Goal: Transaction & Acquisition: Book appointment/travel/reservation

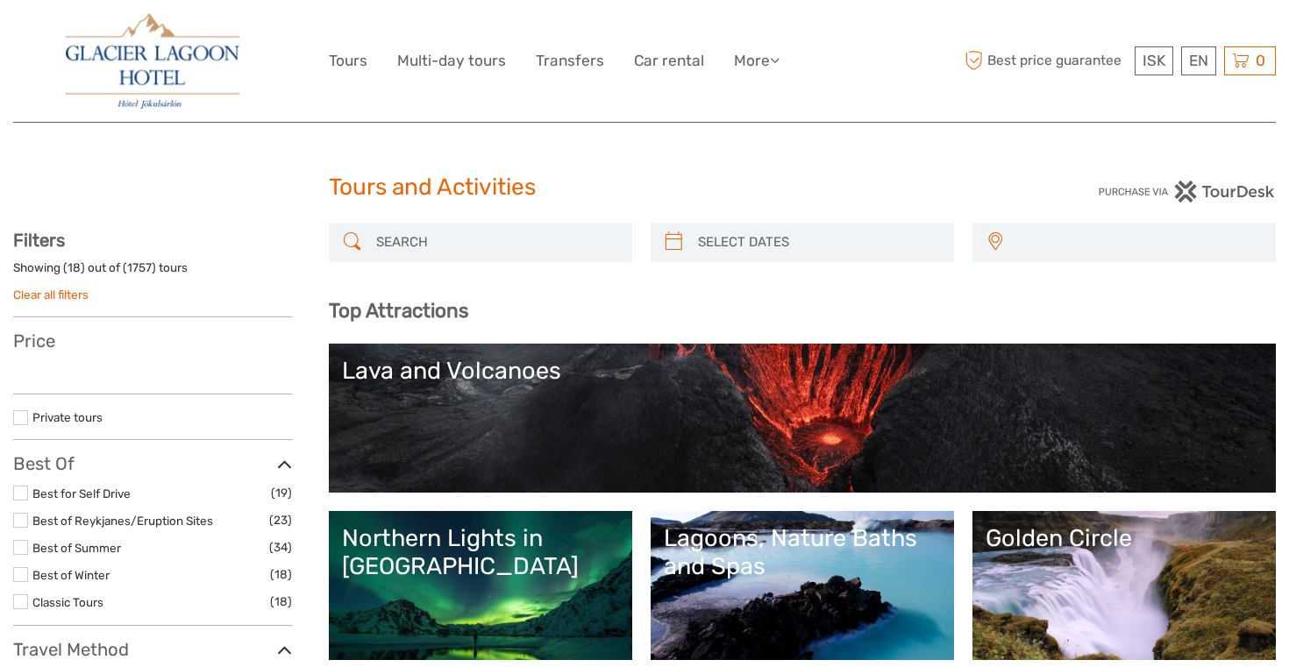
select select
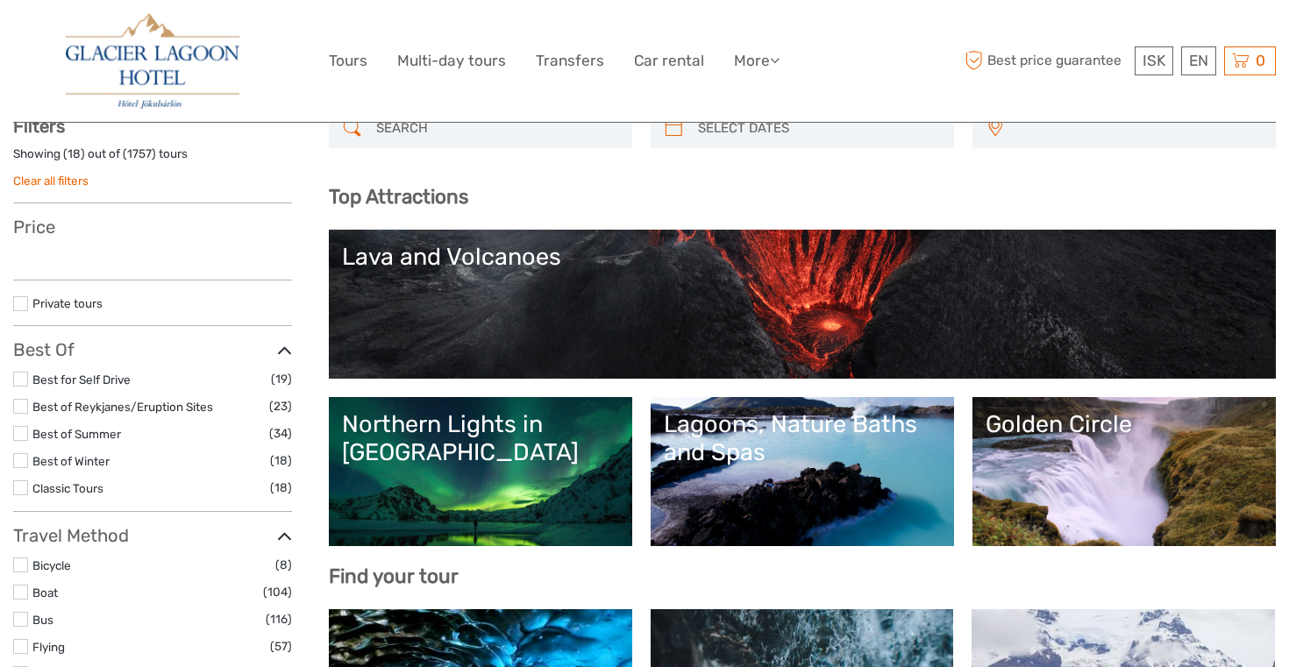
select select
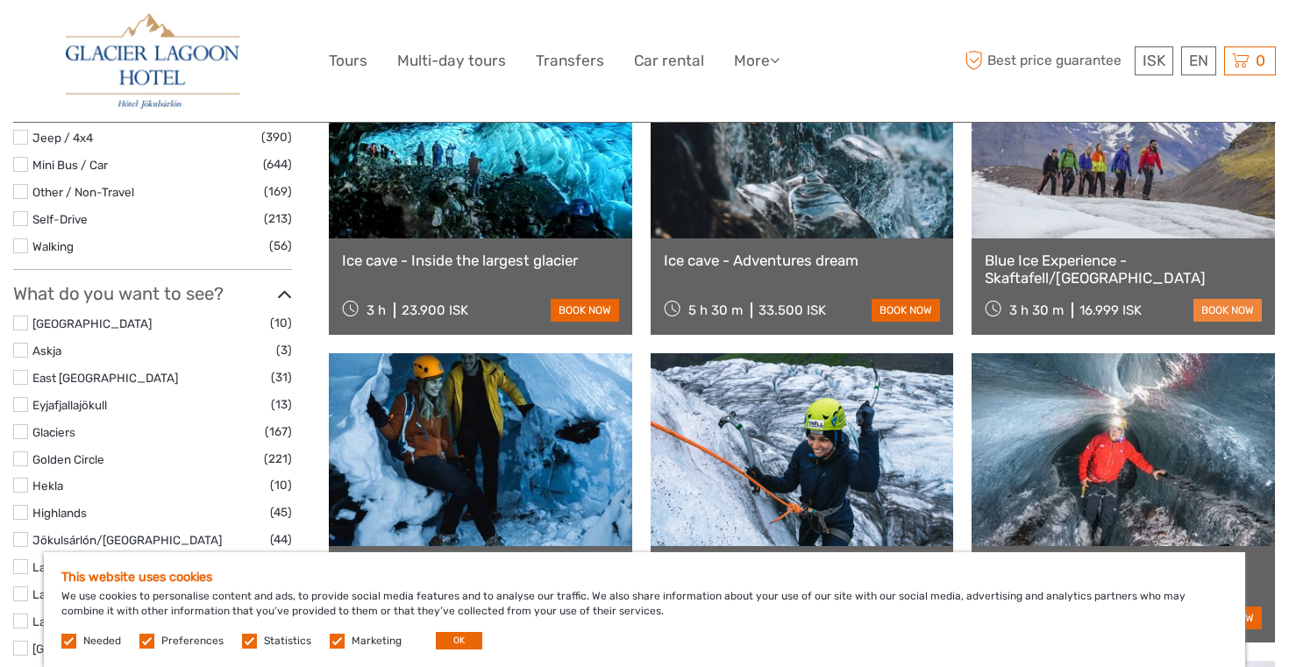
scroll to position [684, 1]
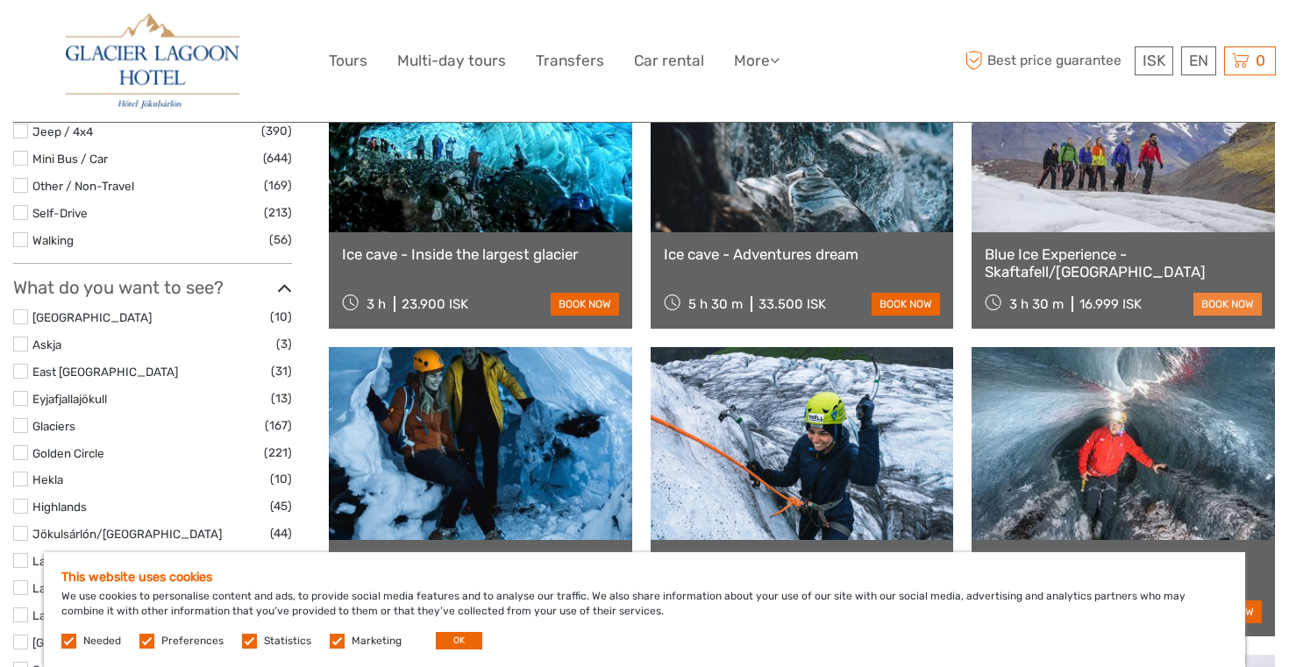
click at [1219, 313] on link "book now" at bounding box center [1227, 304] width 68 height 23
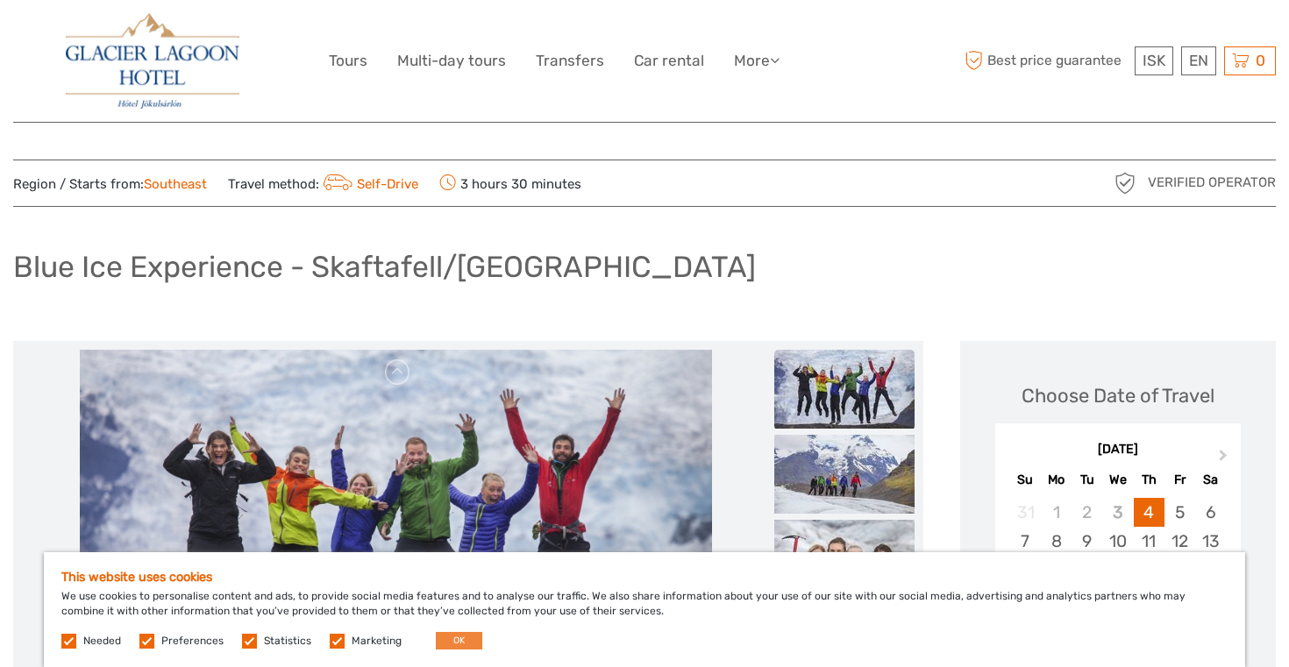
click at [453, 640] on button "OK" at bounding box center [459, 641] width 46 height 18
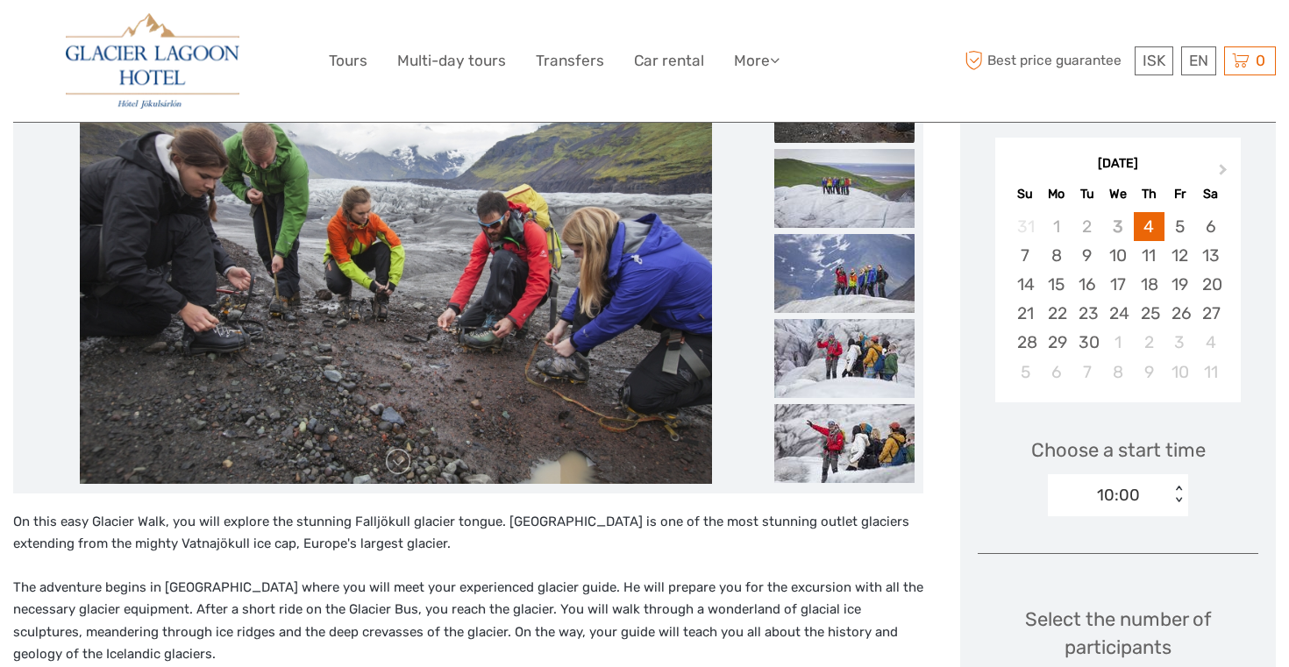
scroll to position [291, 0]
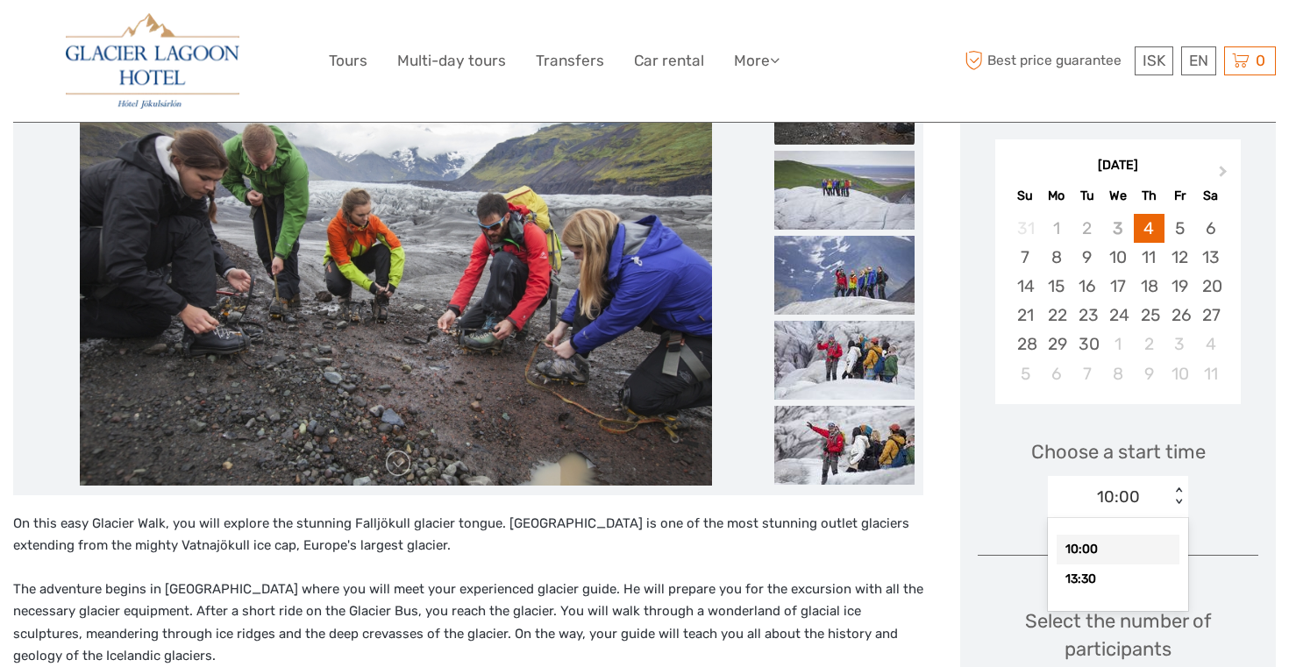
click at [1176, 487] on div "< >" at bounding box center [1178, 496] width 15 height 18
click at [1094, 574] on div "13:30" at bounding box center [1117, 580] width 123 height 30
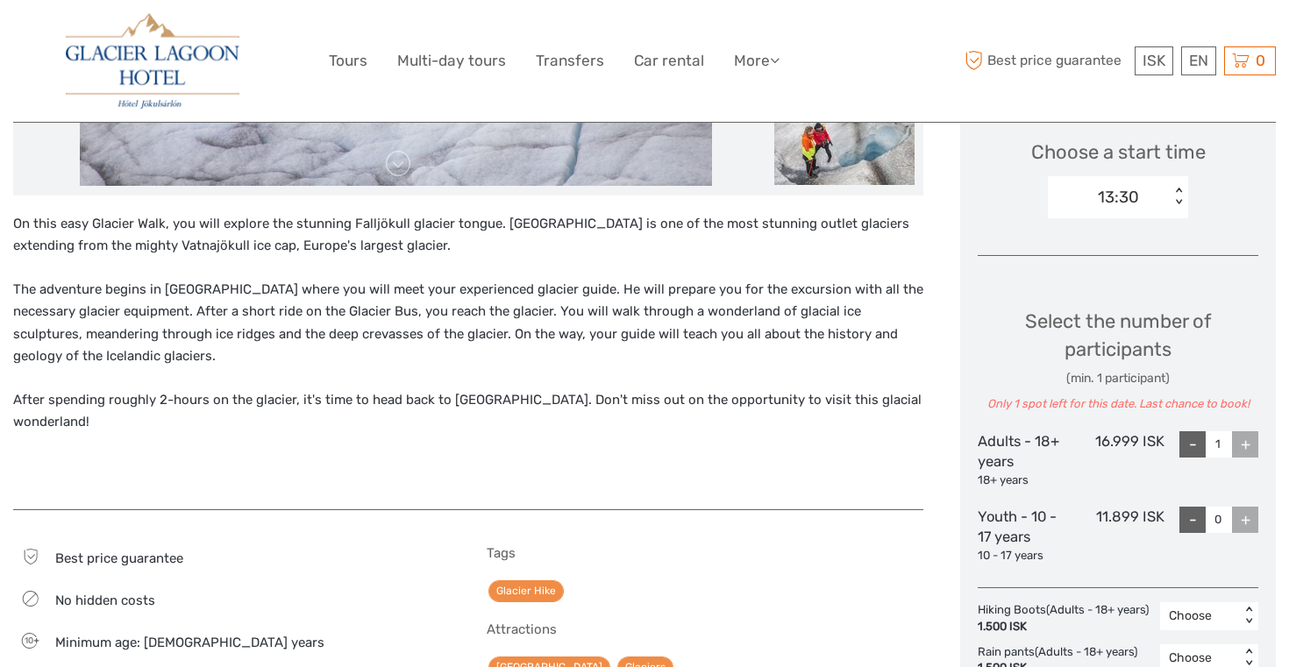
scroll to position [595, 0]
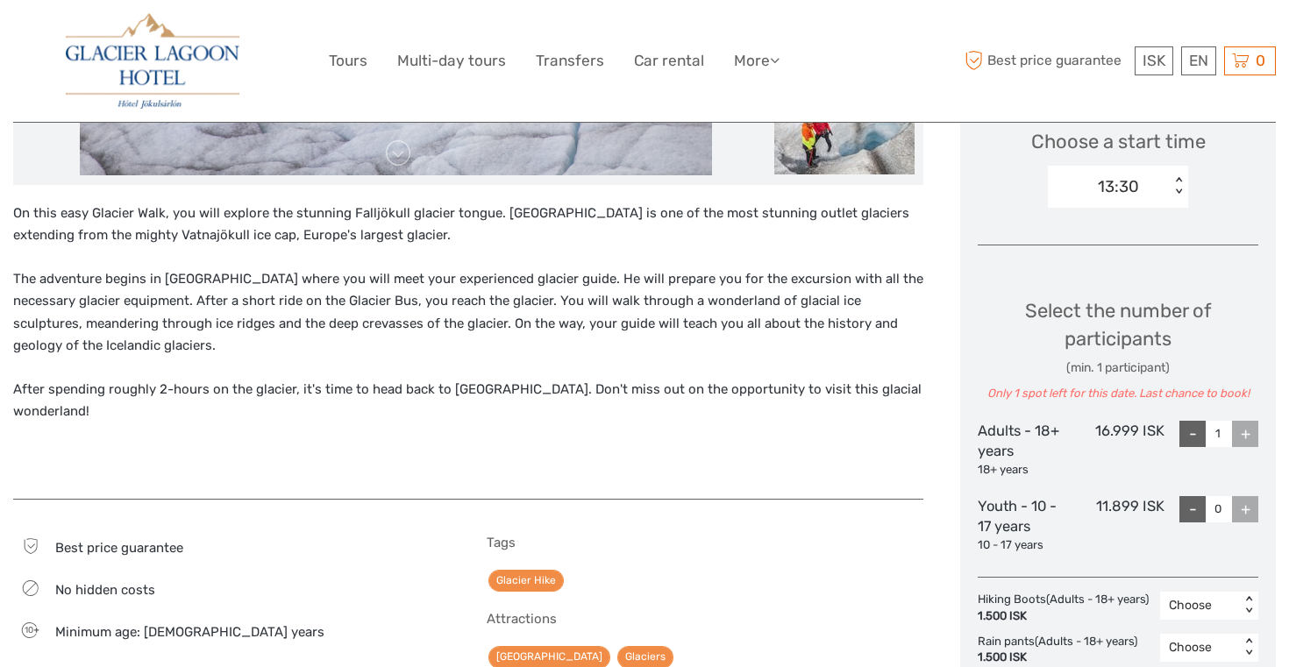
click at [1244, 436] on div "+" at bounding box center [1245, 434] width 26 height 26
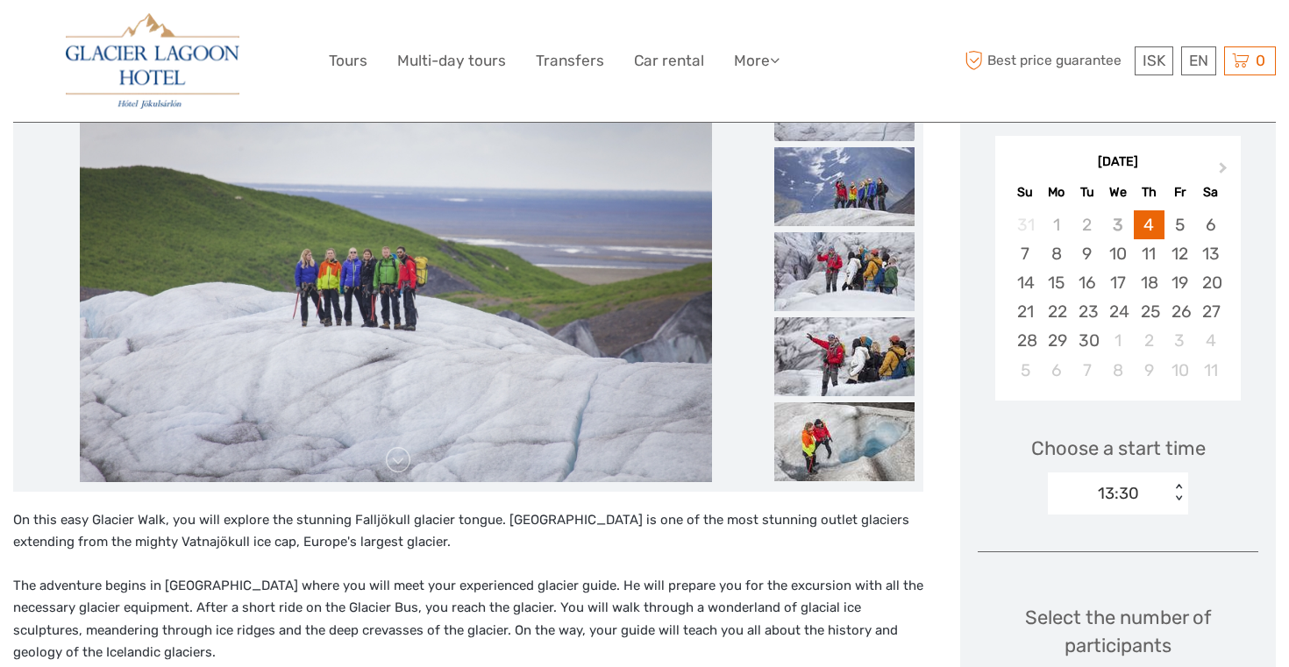
scroll to position [287, 0]
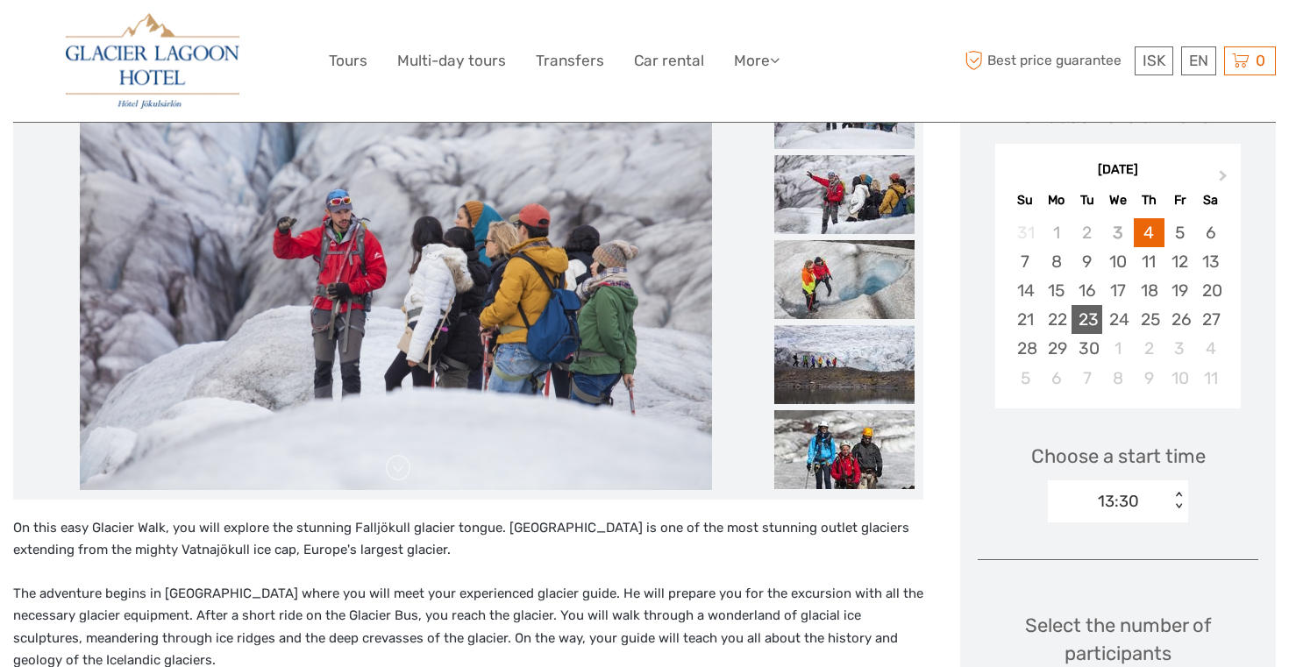
click at [1084, 318] on div "23" at bounding box center [1086, 319] width 31 height 29
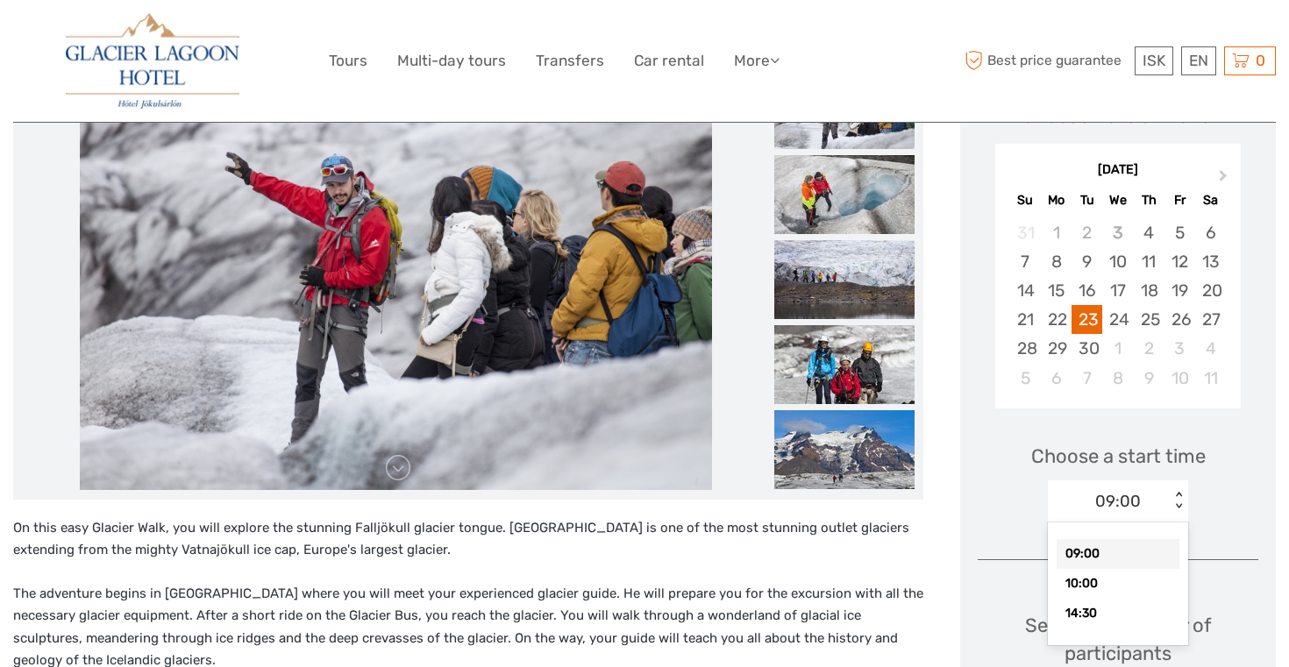
click at [1177, 500] on div "< >" at bounding box center [1178, 501] width 15 height 18
click at [1126, 610] on div "14:30" at bounding box center [1117, 614] width 123 height 30
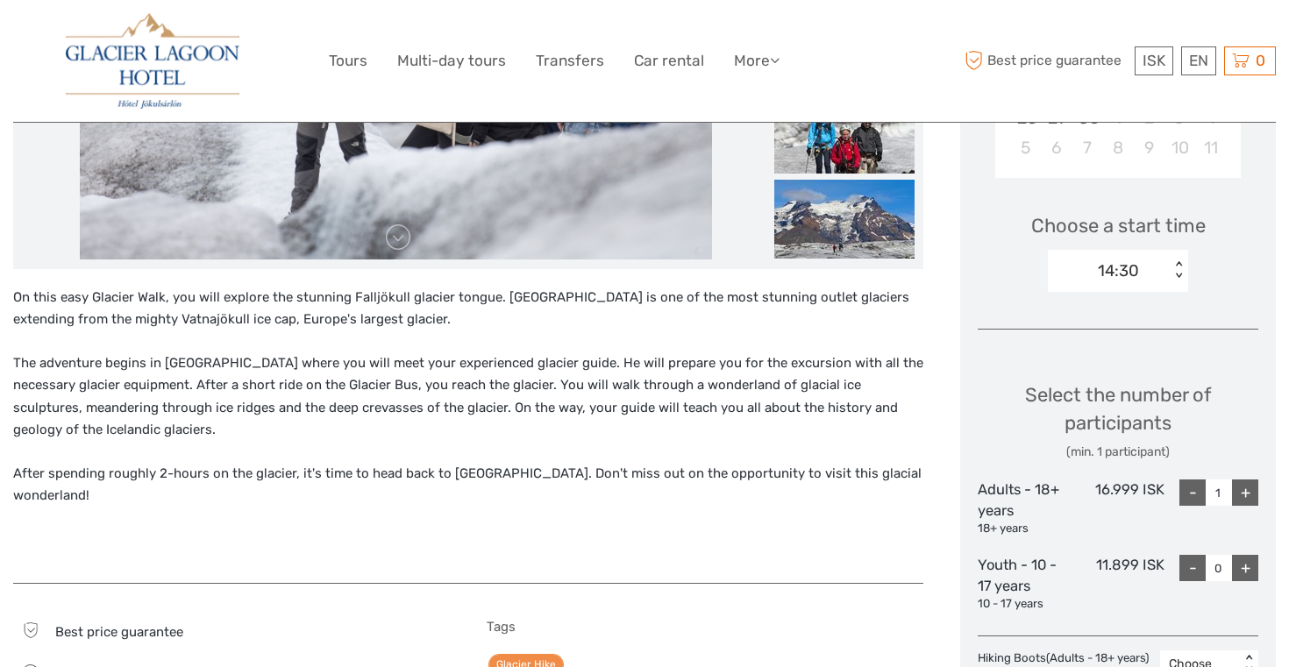
scroll to position [528, 0]
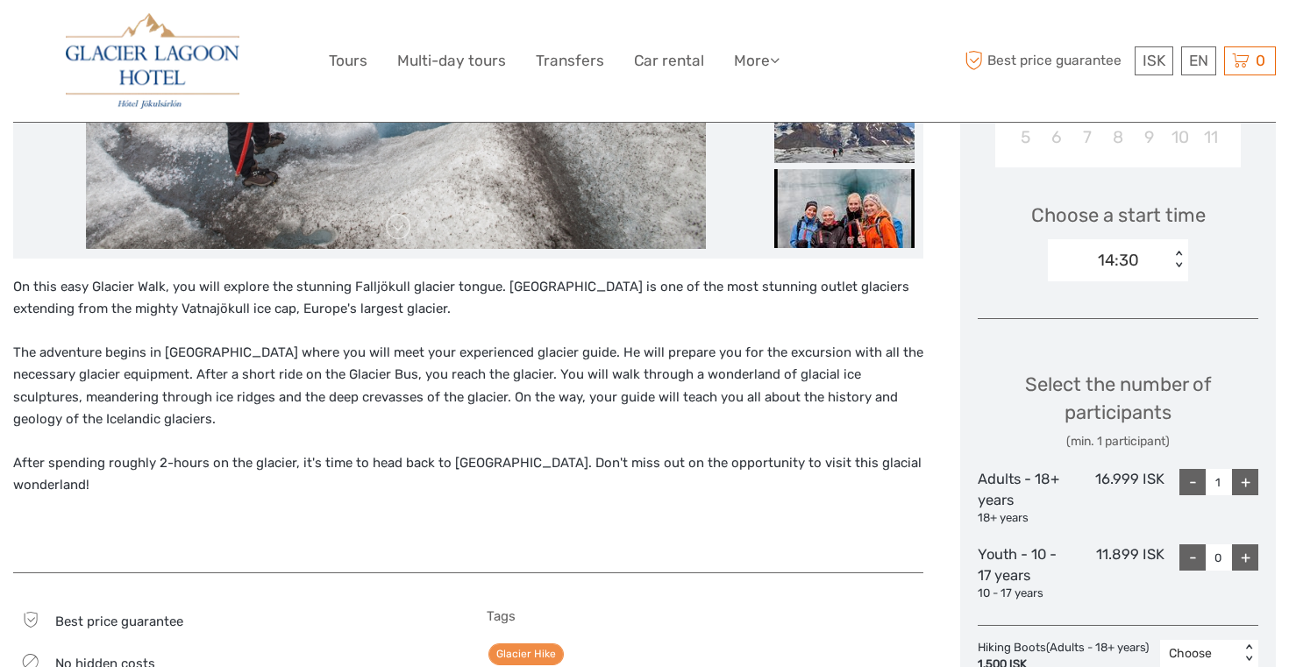
click at [1242, 477] on div "+" at bounding box center [1245, 482] width 26 height 26
type input "2"
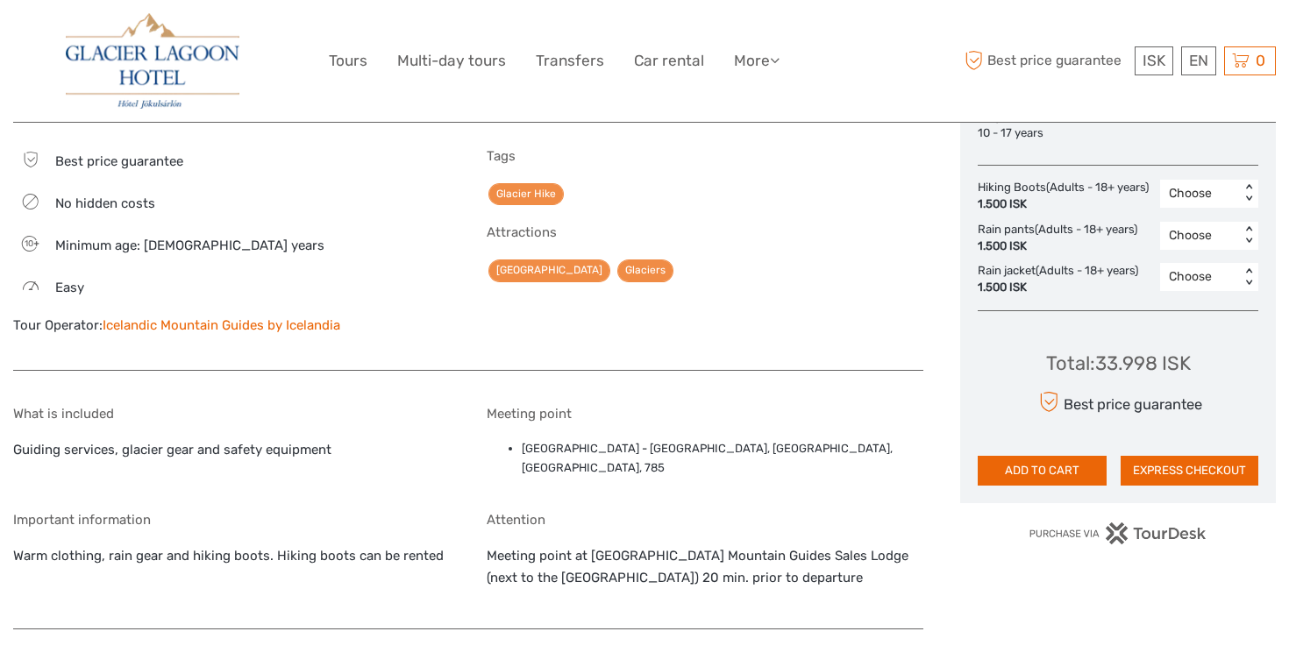
scroll to position [991, 0]
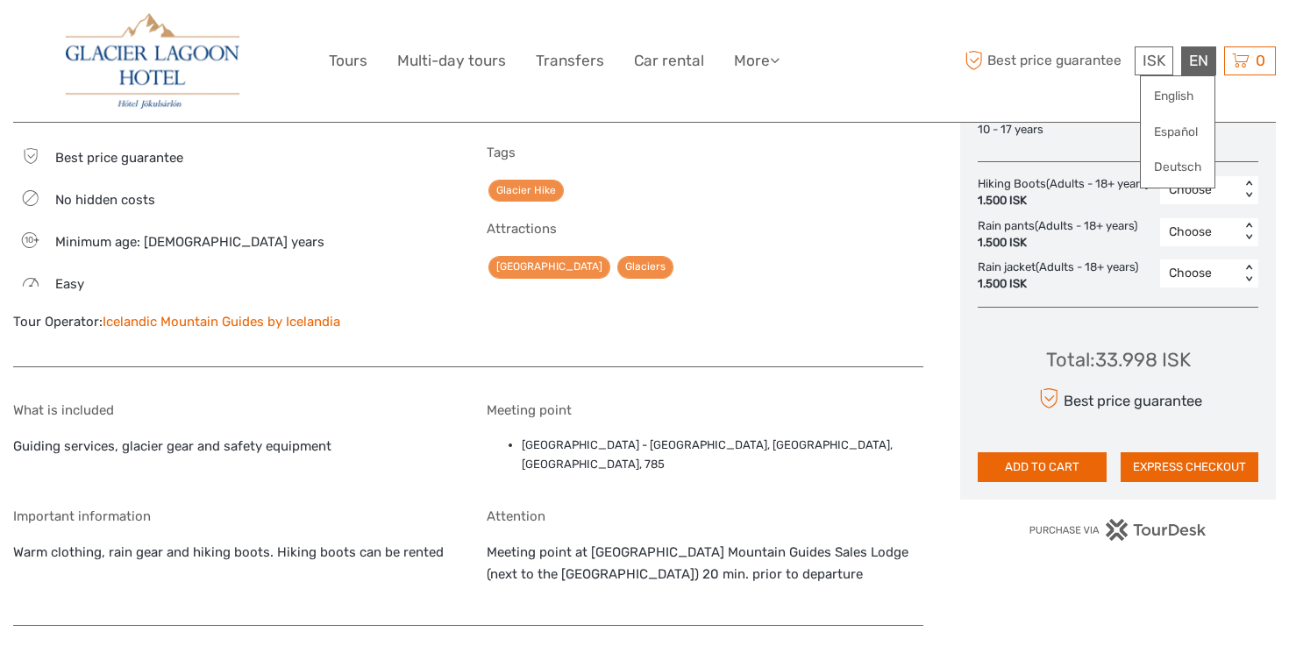
click at [1195, 60] on div "EN English Español Deutsch" at bounding box center [1198, 60] width 35 height 29
click at [1176, 93] on link "English" at bounding box center [1177, 97] width 74 height 32
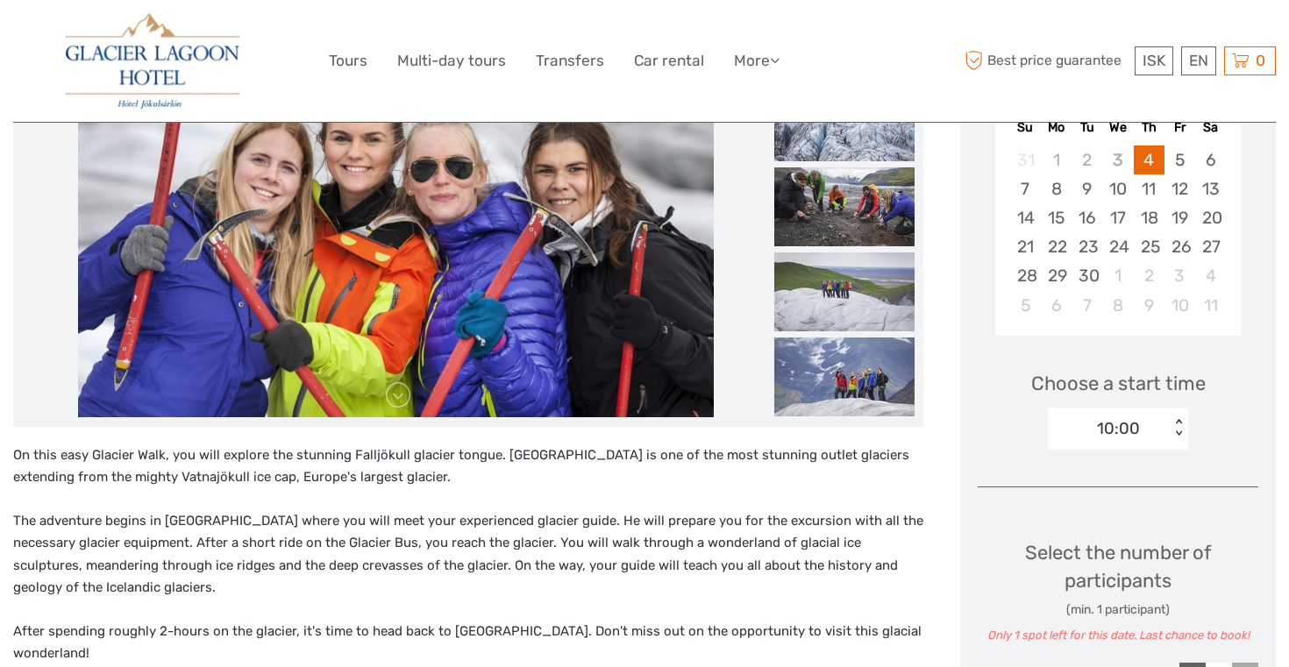
scroll to position [354, 0]
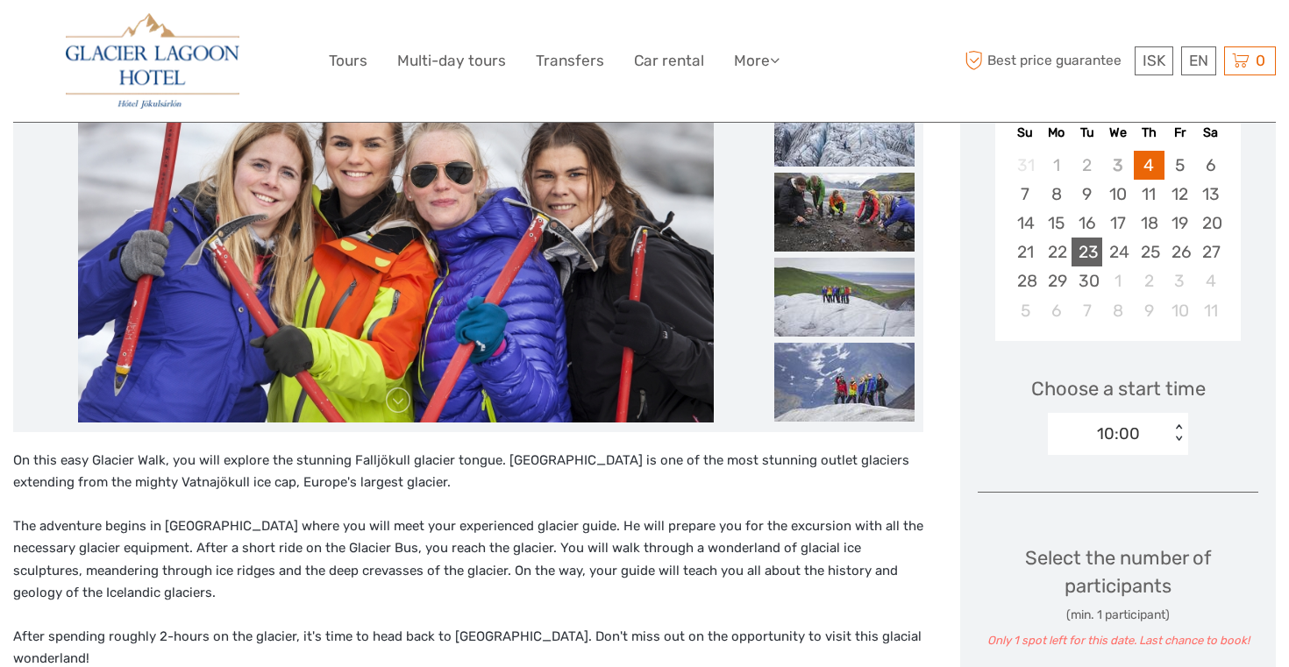
click at [1091, 250] on div "23" at bounding box center [1086, 252] width 31 height 29
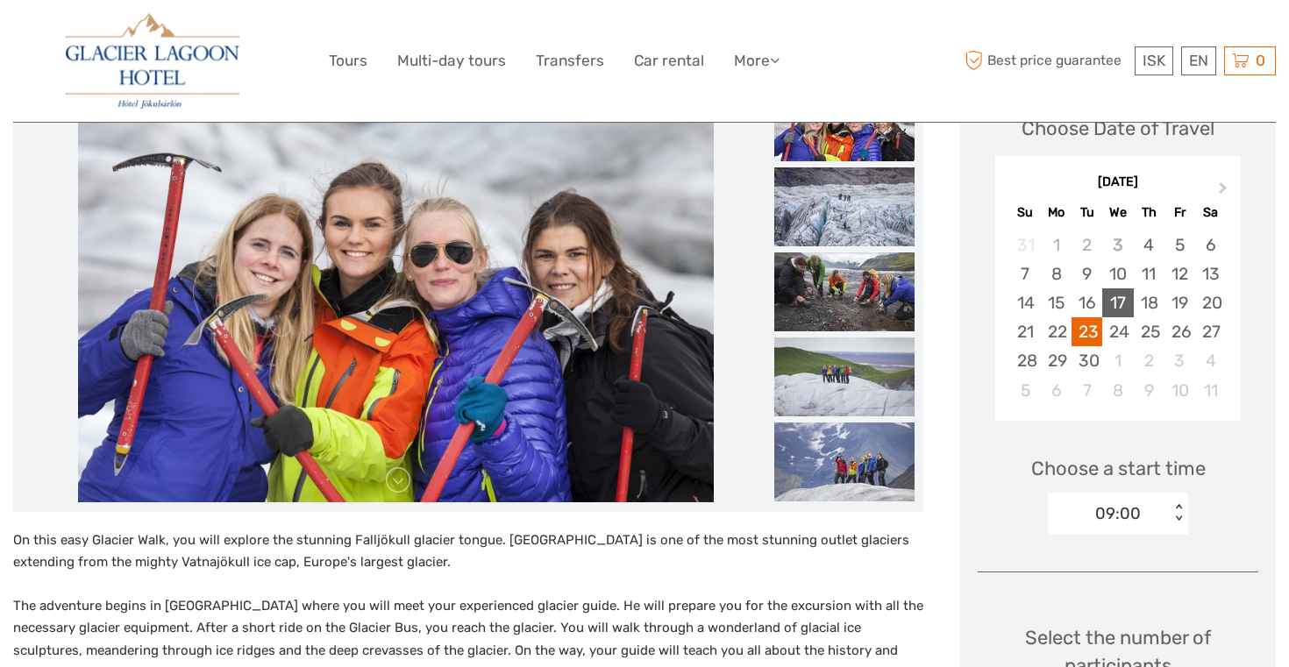
scroll to position [271, 0]
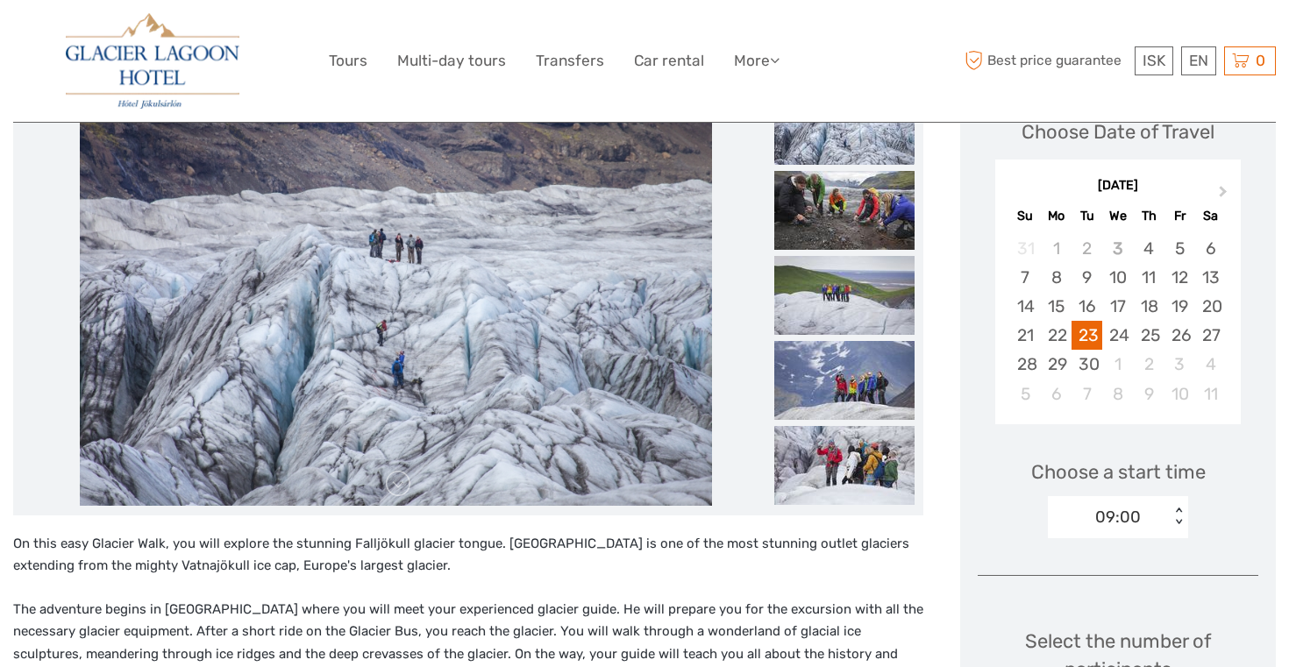
click at [1179, 517] on div "< >" at bounding box center [1178, 517] width 15 height 18
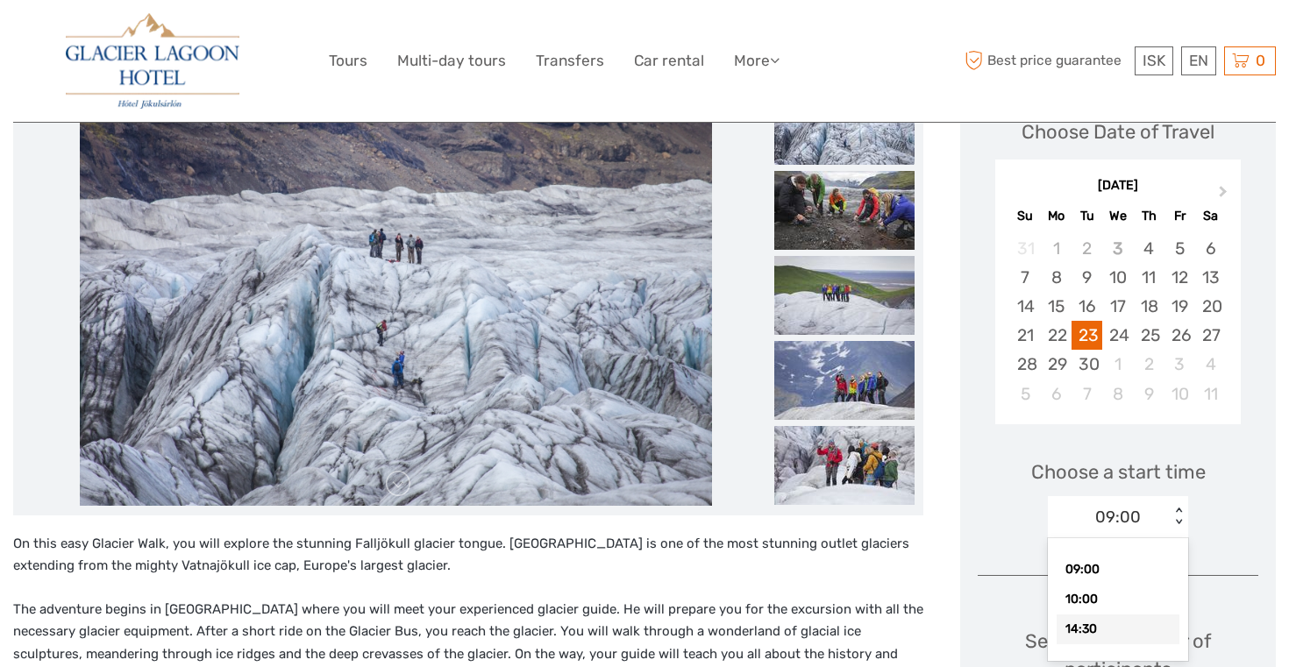
click at [1126, 622] on div "14:30" at bounding box center [1117, 629] width 123 height 30
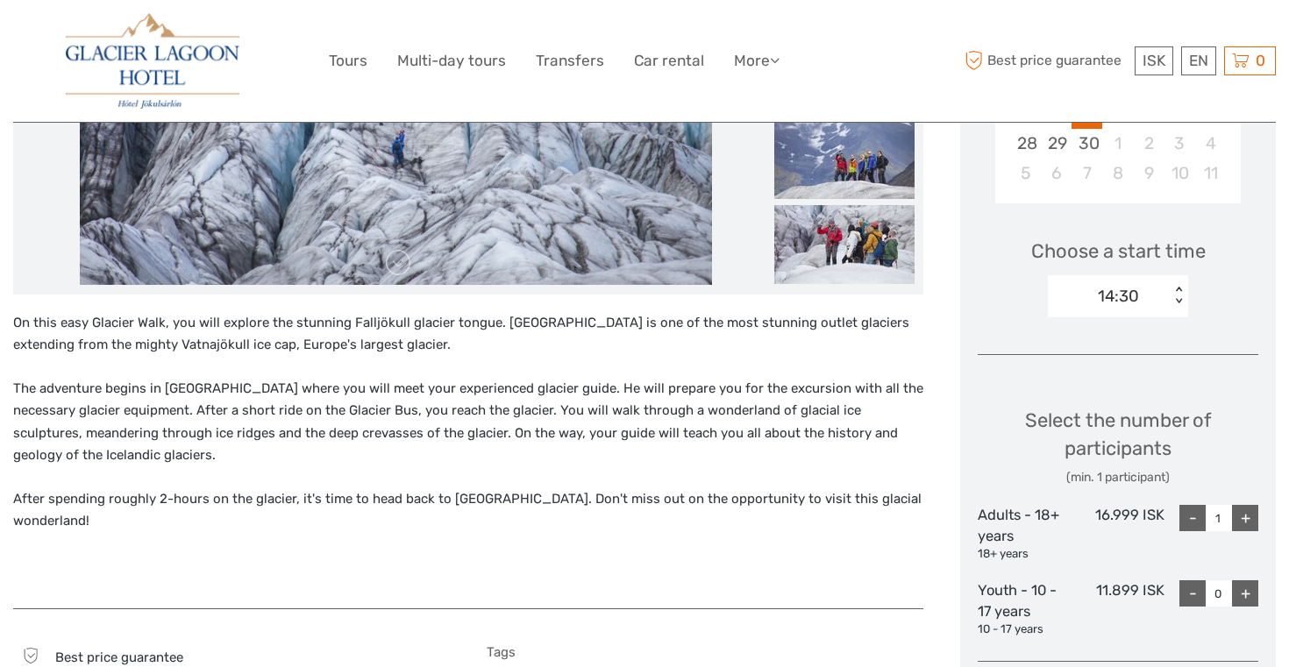
scroll to position [514, 0]
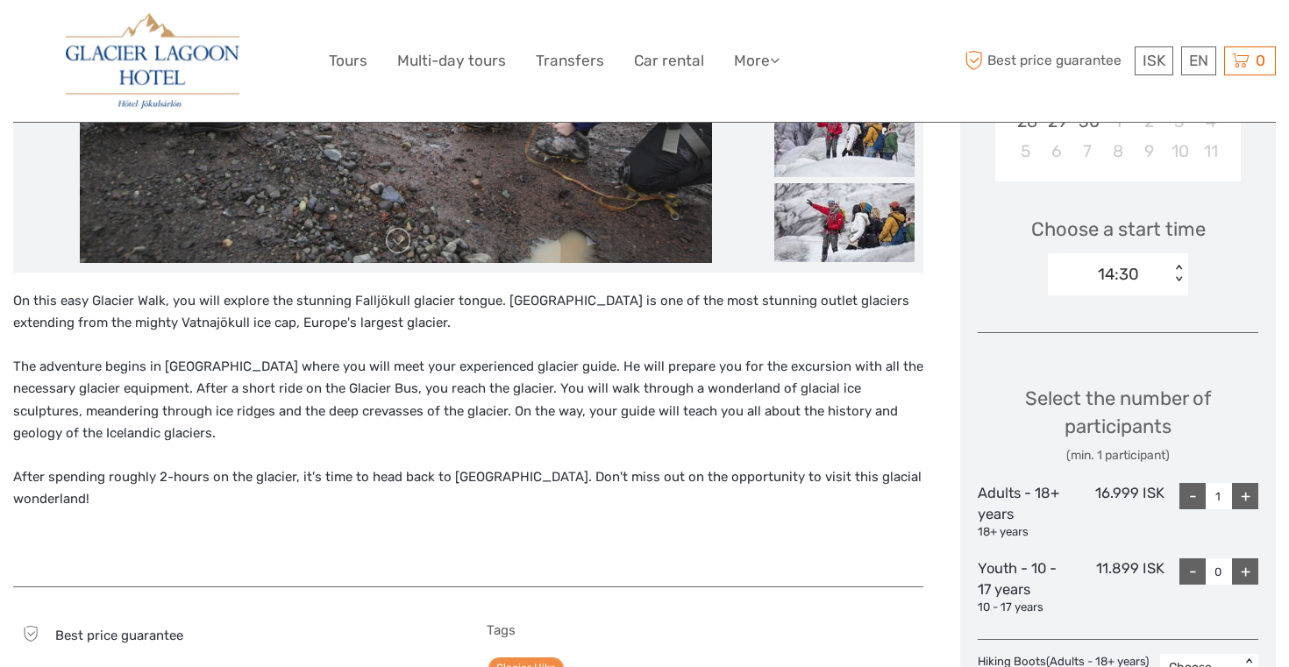
click at [1247, 494] on div "+" at bounding box center [1245, 496] width 26 height 26
type input "2"
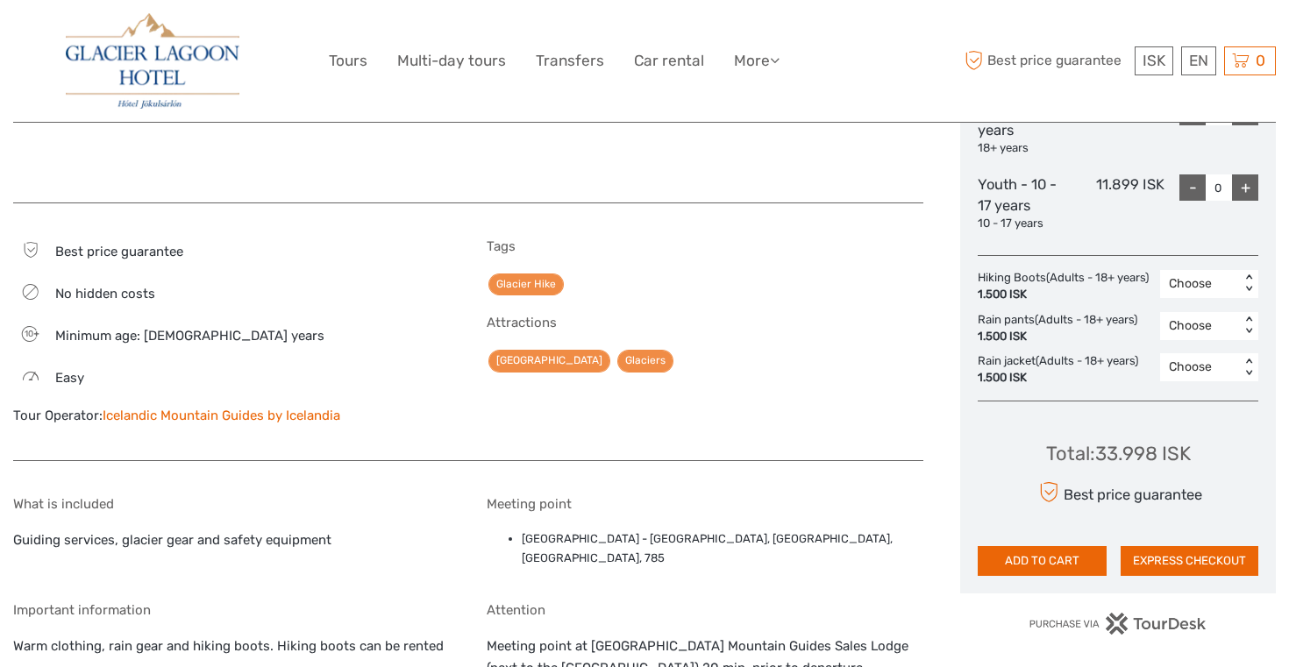
scroll to position [899, 0]
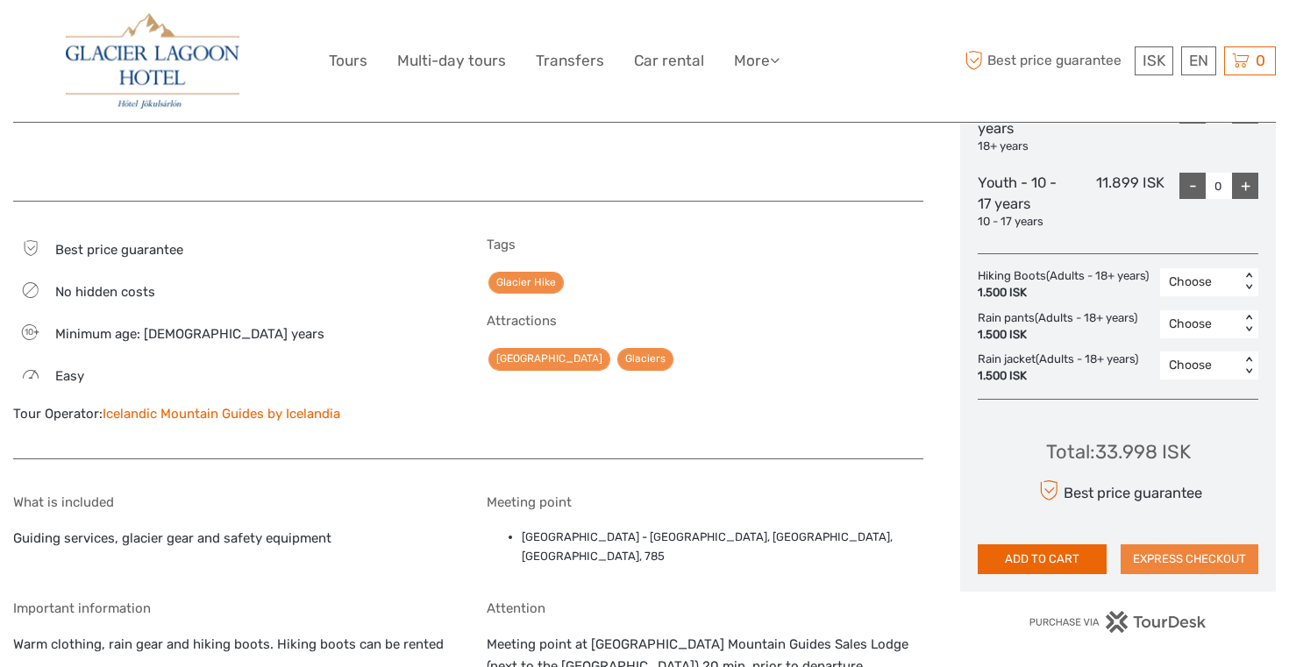
click at [1153, 546] on button "EXPRESS CHECKOUT" at bounding box center [1189, 559] width 138 height 30
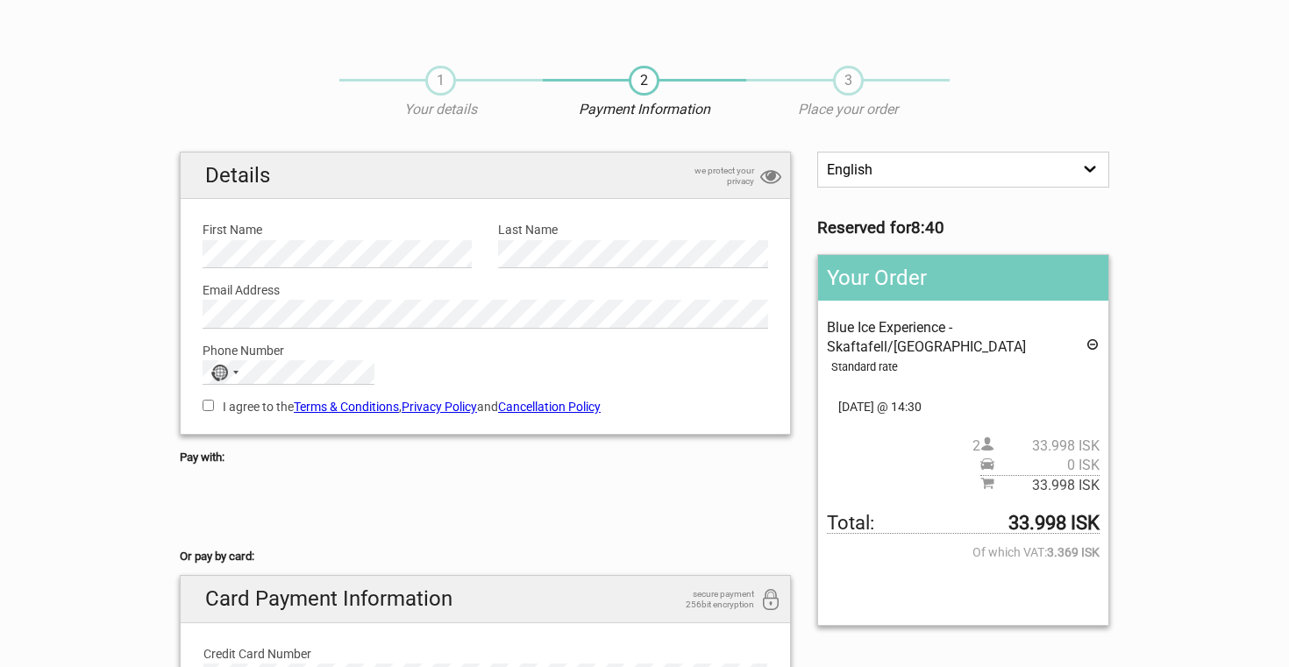
scroll to position [11, 0]
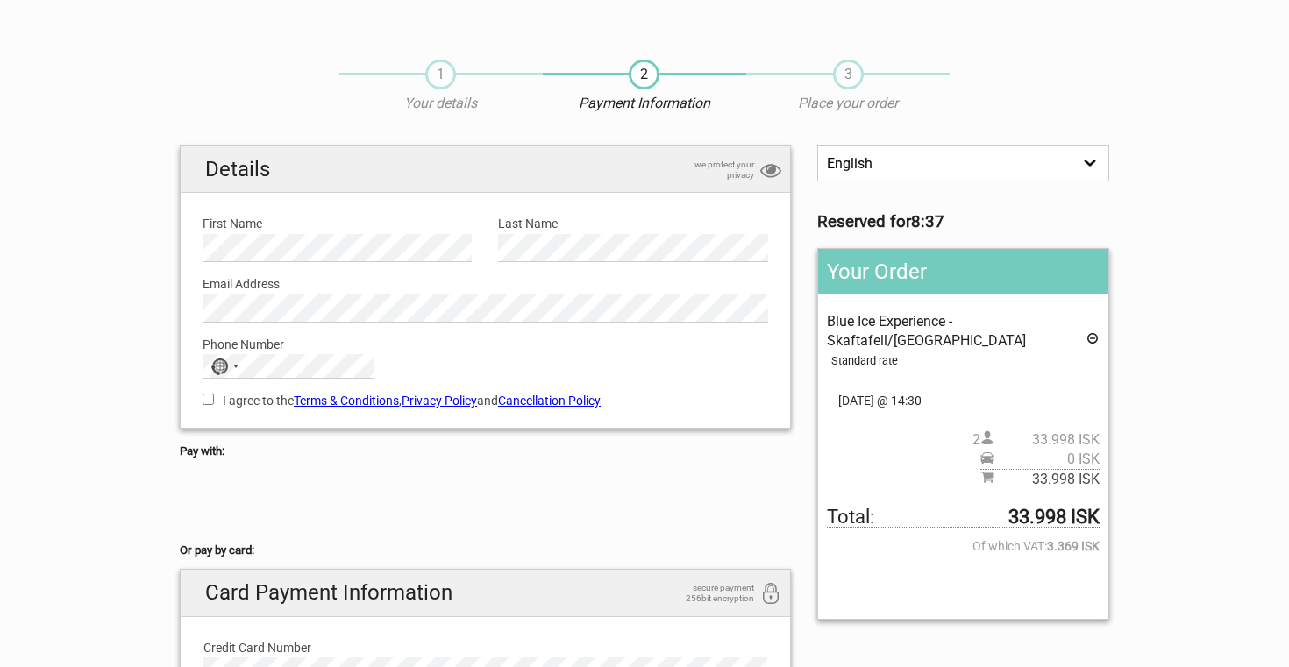
click at [266, 217] on label "First Name" at bounding box center [336, 223] width 269 height 19
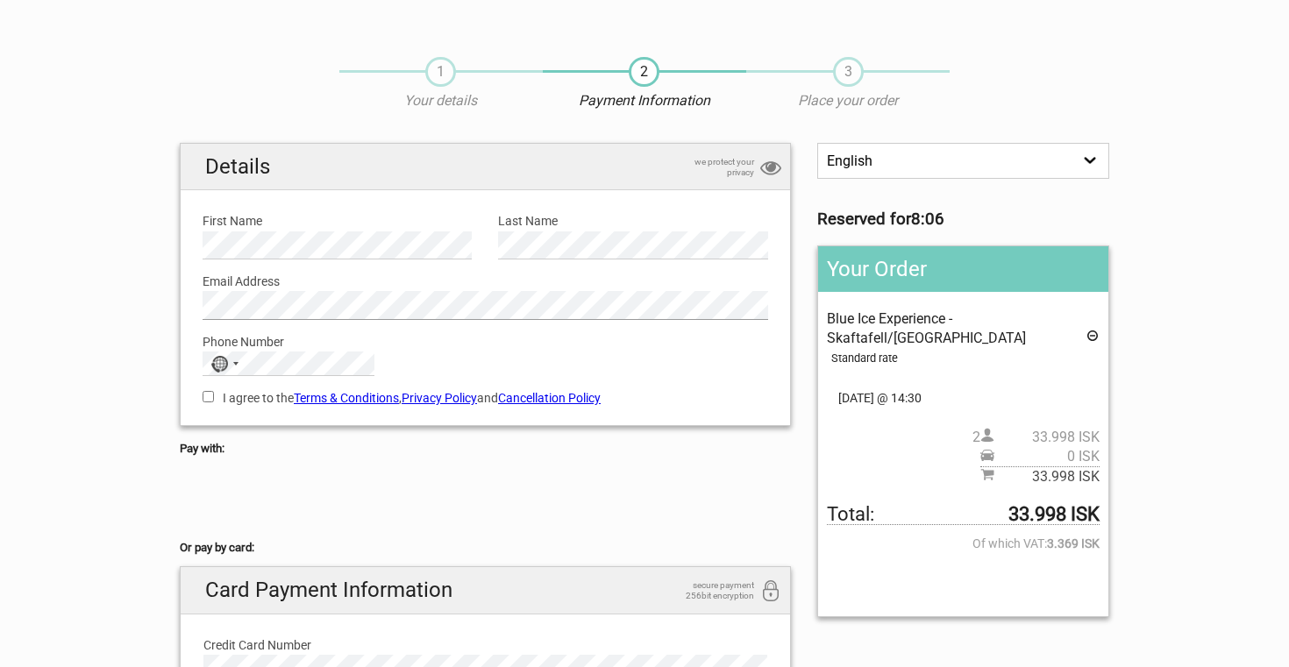
scroll to position [14, 0]
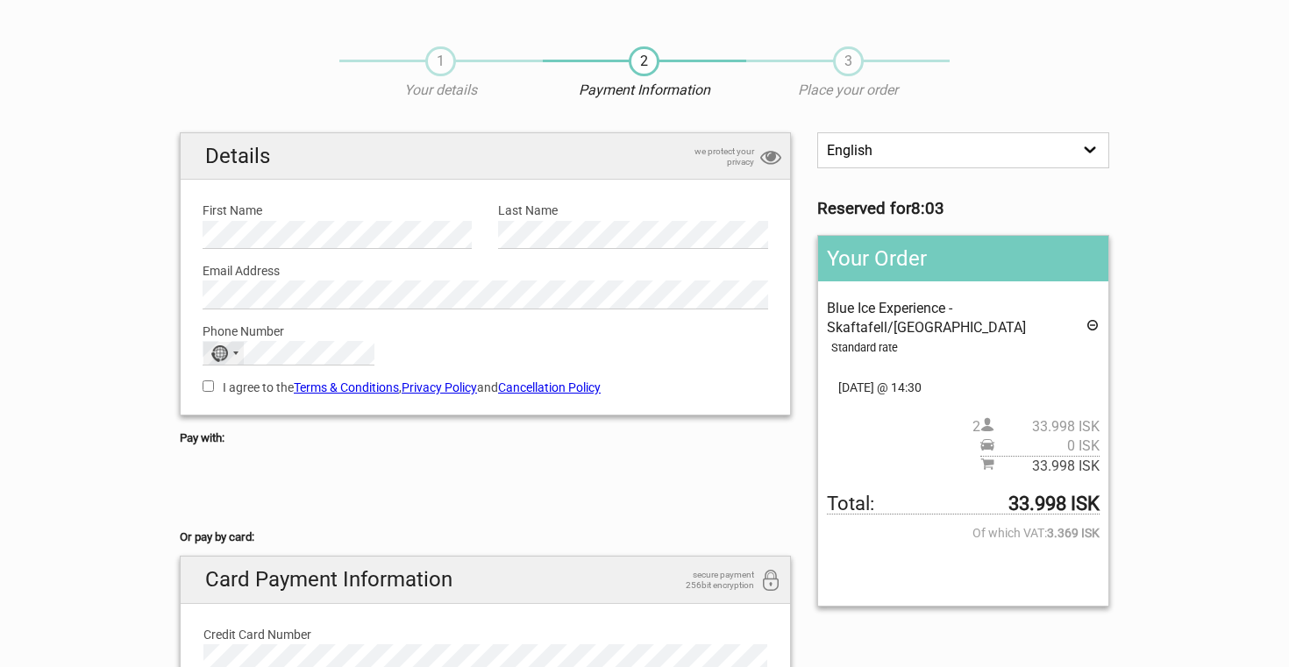
click at [234, 357] on div "No country selected" at bounding box center [223, 353] width 40 height 23
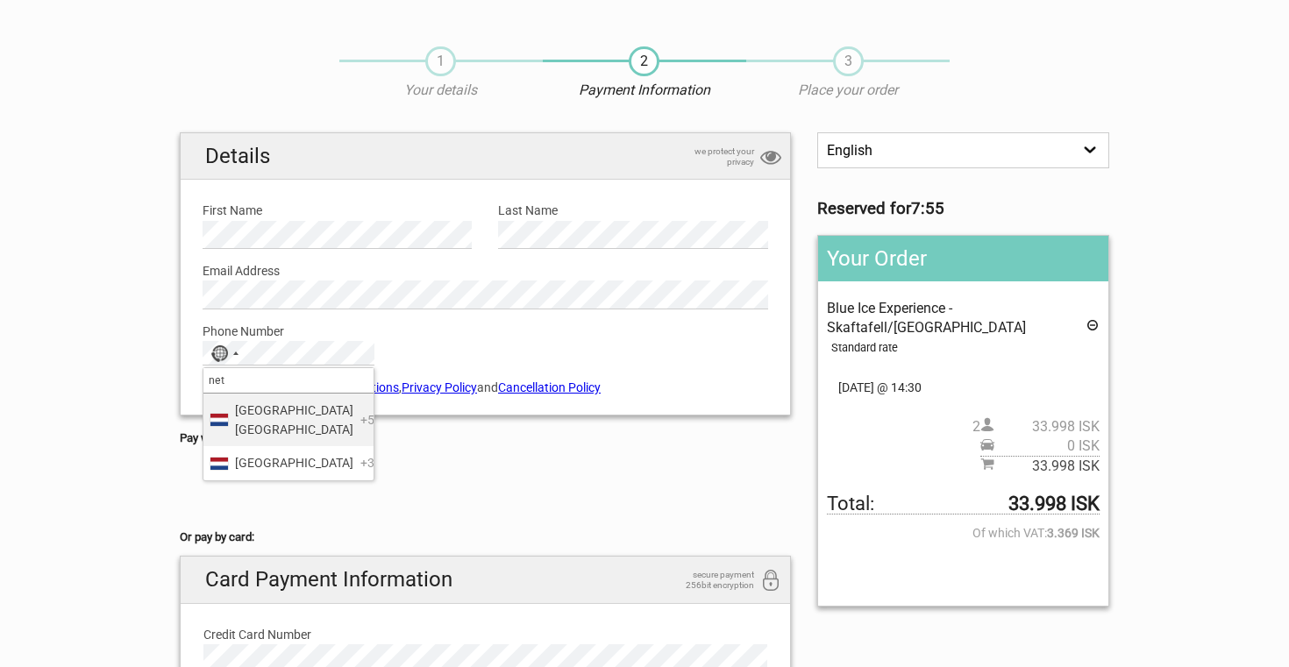
scroll to position [24, 0]
type input "net"
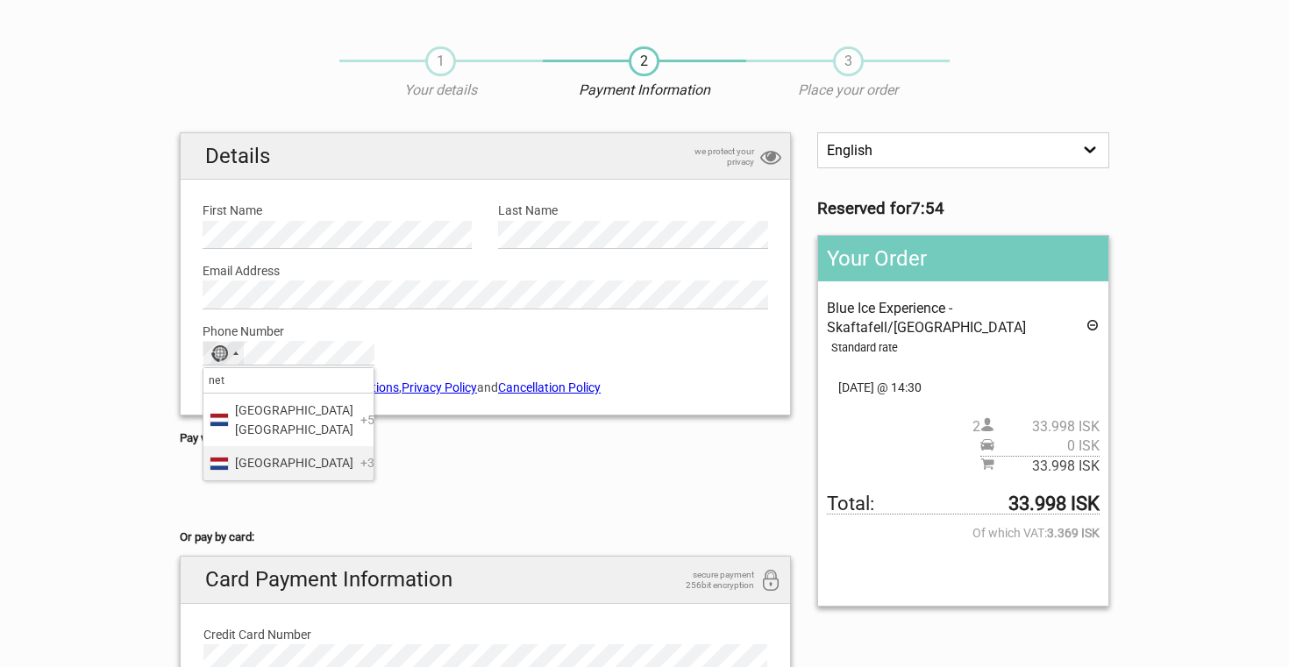
click at [289, 459] on span "[GEOGRAPHIC_DATA]" at bounding box center [294, 462] width 118 height 19
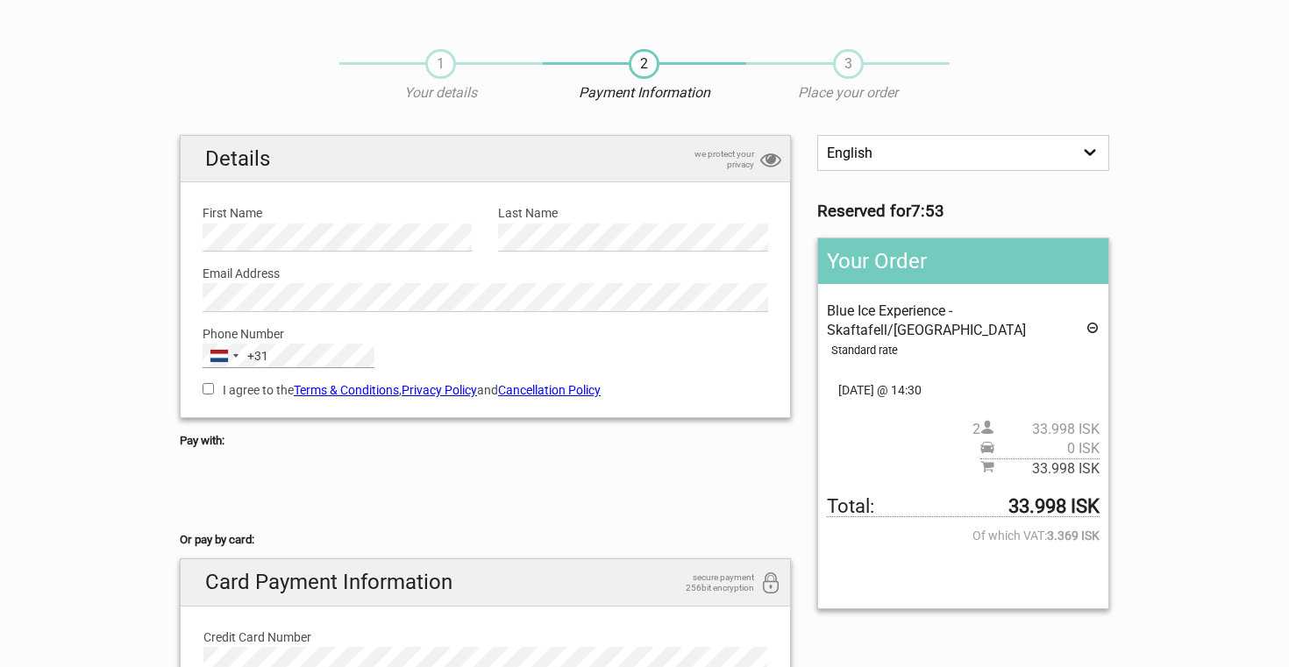
scroll to position [25, 0]
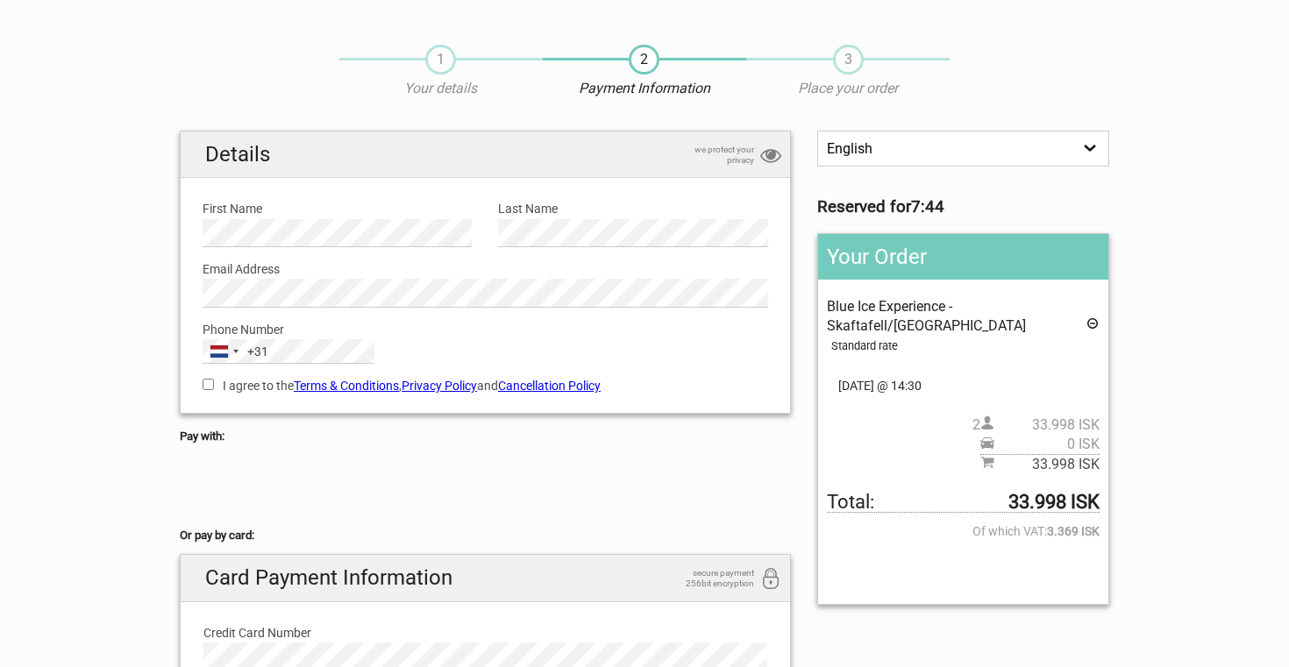
click at [206, 380] on input "I agree to the Terms & Conditions , Privacy Policy and Cancellation Policy" at bounding box center [207, 384] width 11 height 11
checkbox input "true"
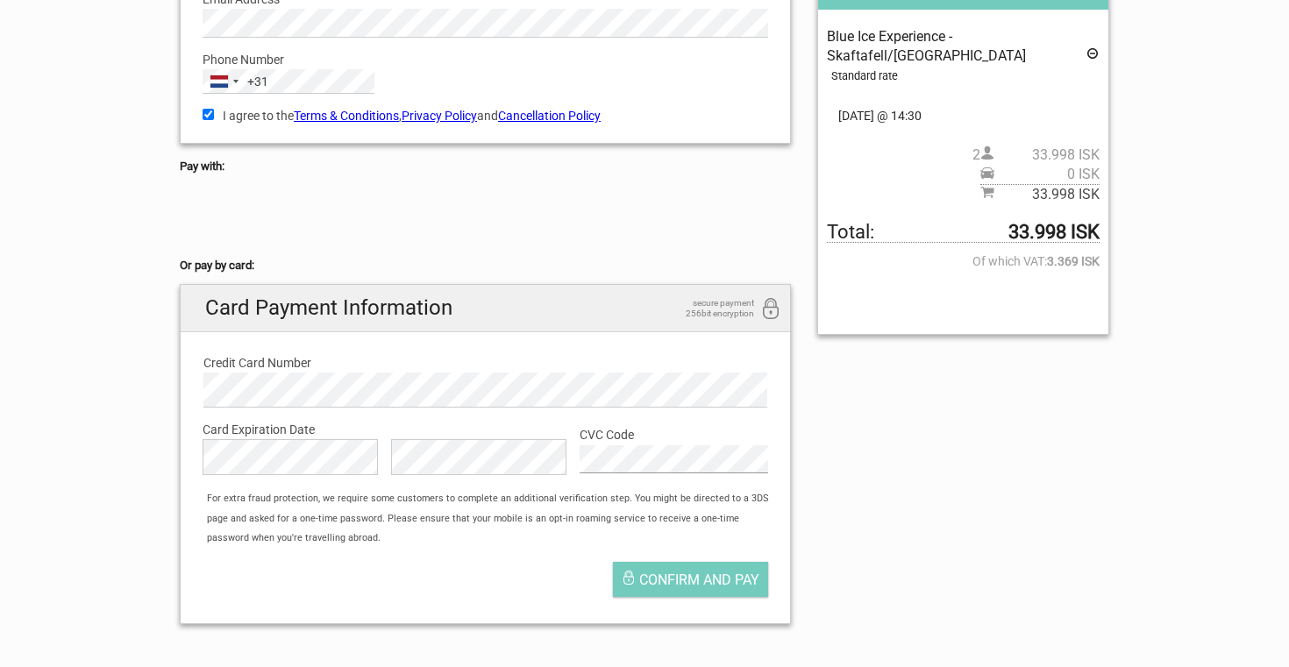
scroll to position [294, 0]
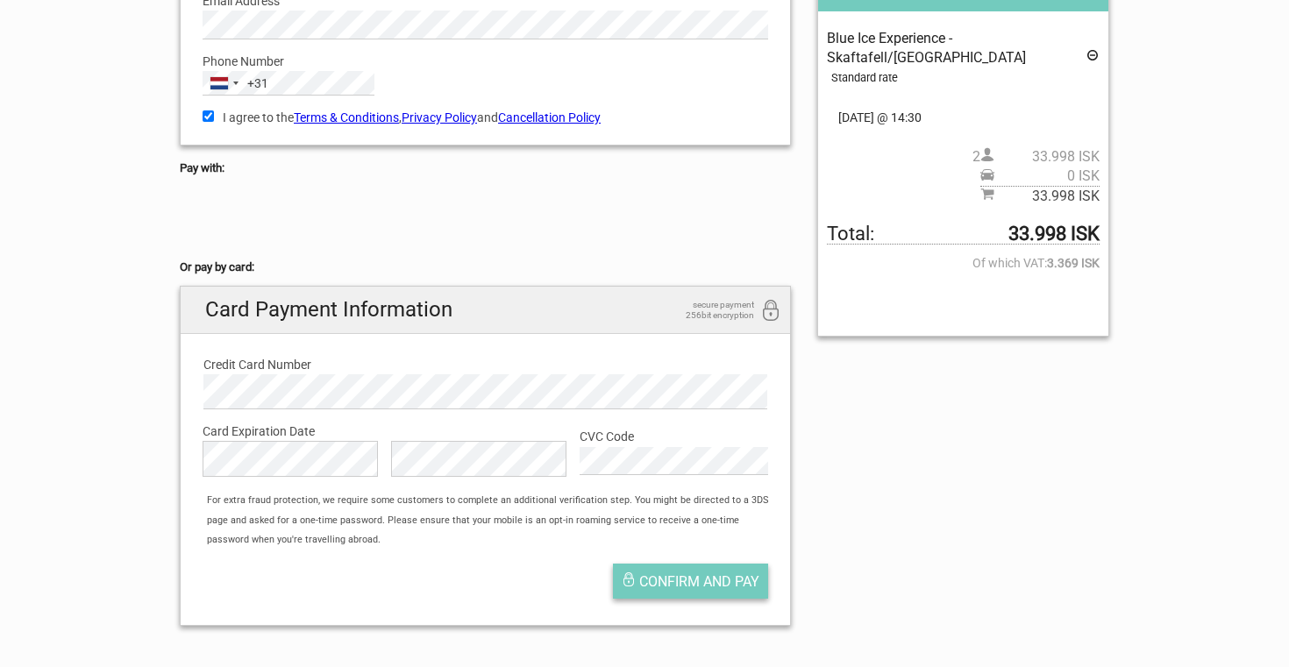
click at [686, 573] on span "Confirm and pay" at bounding box center [699, 581] width 120 height 17
